Goal: Information Seeking & Learning: Learn about a topic

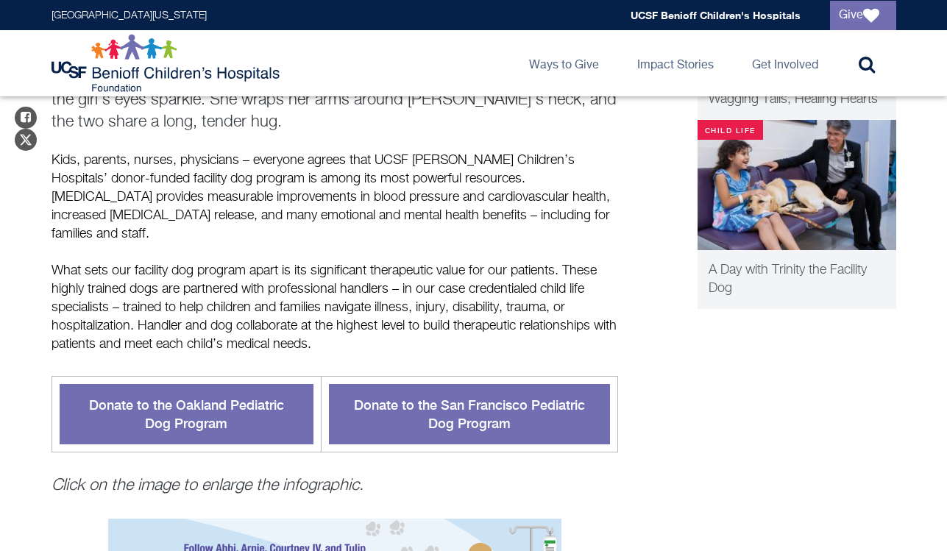
scroll to position [508, 0]
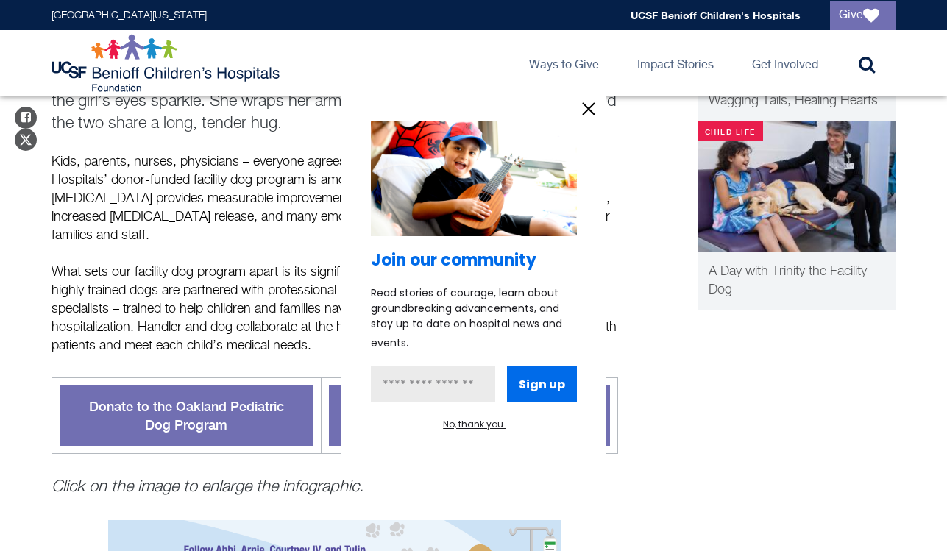
click at [266, 284] on div at bounding box center [473, 275] width 947 height 551
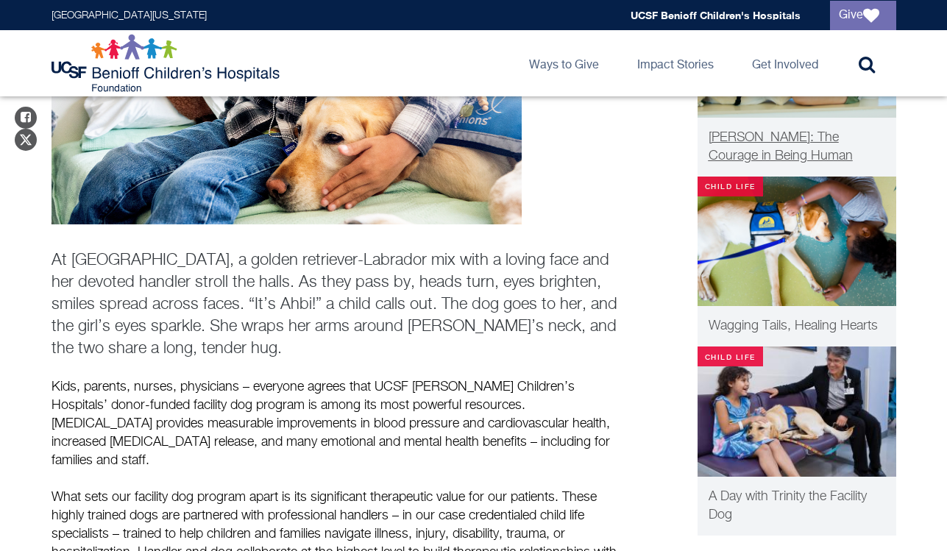
scroll to position [298, 0]
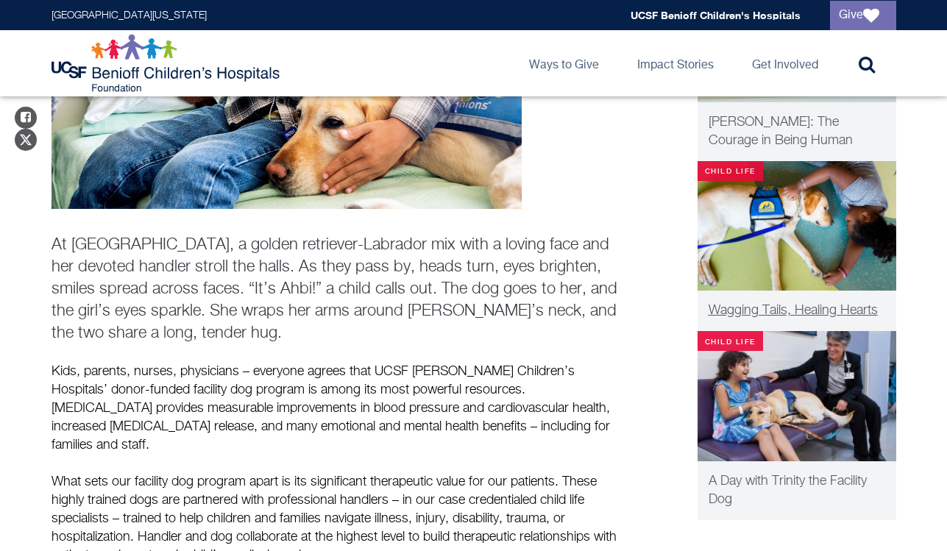
click at [842, 316] on span "Wagging Tails, Healing Hearts" at bounding box center [792, 310] width 169 height 13
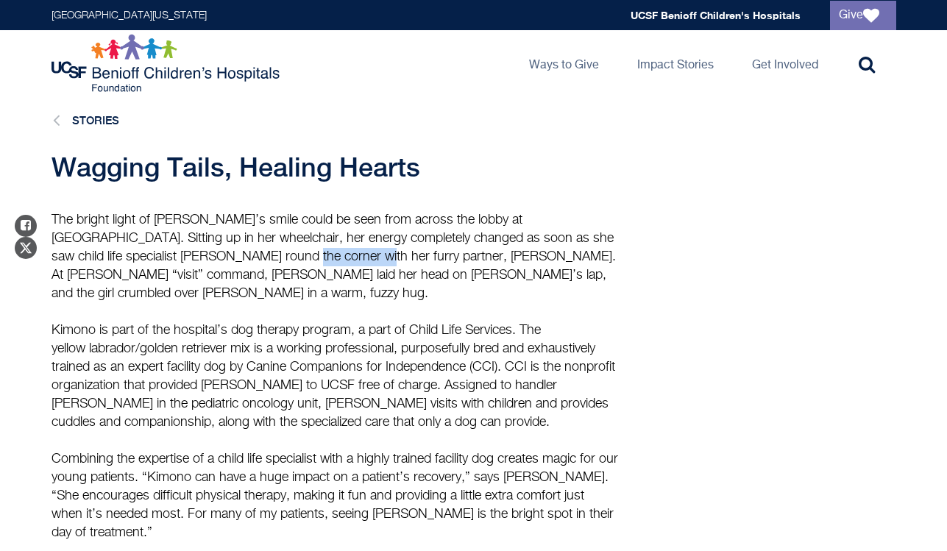
drag, startPoint x: 288, startPoint y: 258, endPoint x: 210, endPoint y: 252, distance: 79.0
click at [209, 252] on p "The bright light of Anna’s smile could be seen from across the lobby at UCSF Be…" at bounding box center [334, 257] width 566 height 92
copy p "Eileen McCree"
click at [67, 122] on li "Stories" at bounding box center [81, 120] width 75 height 19
click at [77, 123] on link "Stories" at bounding box center [95, 120] width 47 height 13
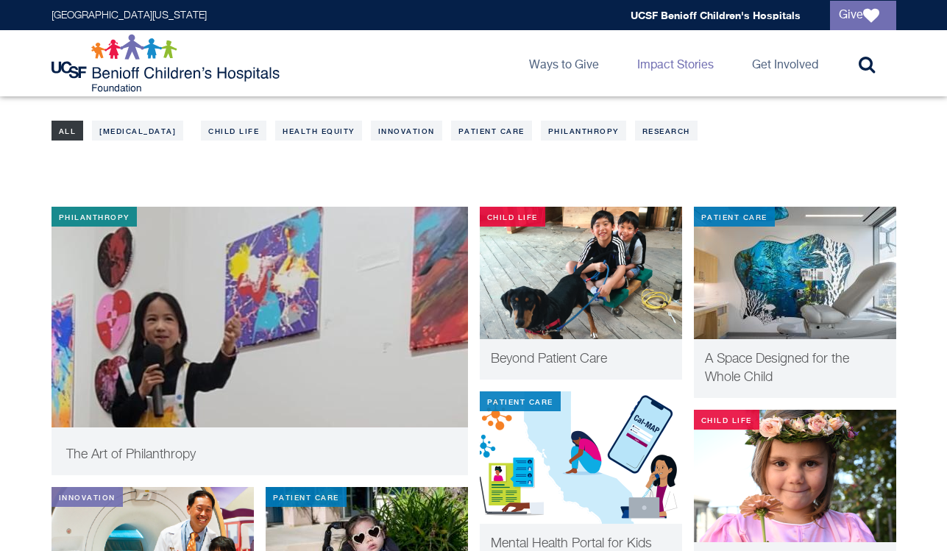
scroll to position [243, 0]
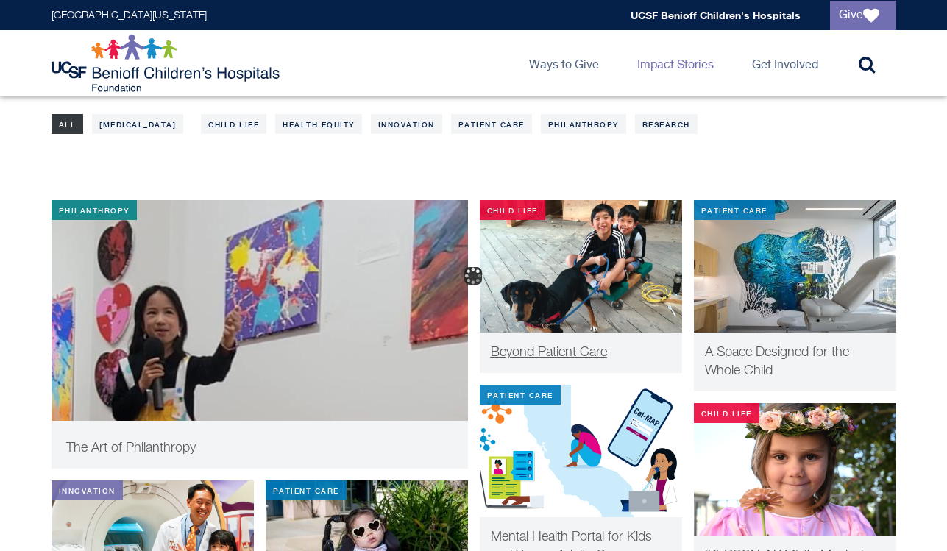
click at [591, 338] on div "Beyond Patient Care" at bounding box center [581, 353] width 202 height 40
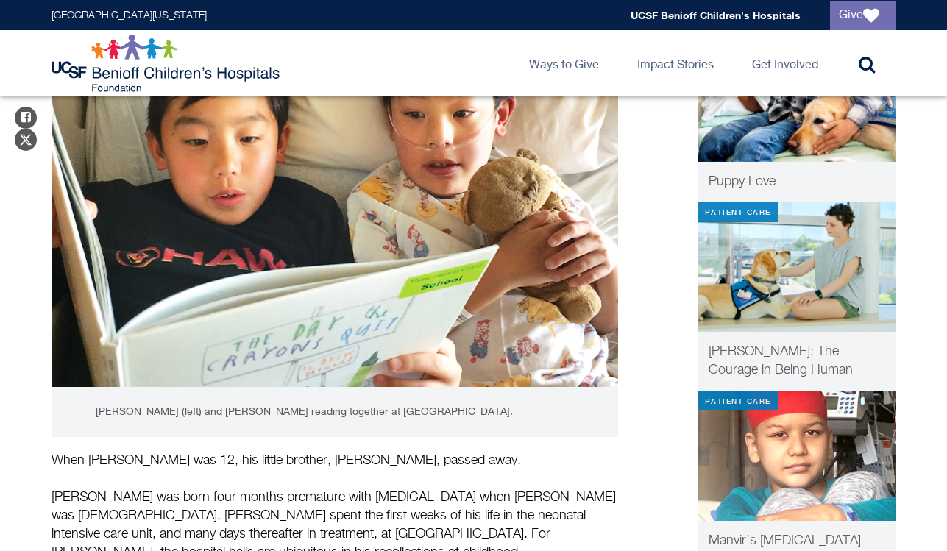
scroll to position [302, 0]
